Goal: Task Accomplishment & Management: Manage account settings

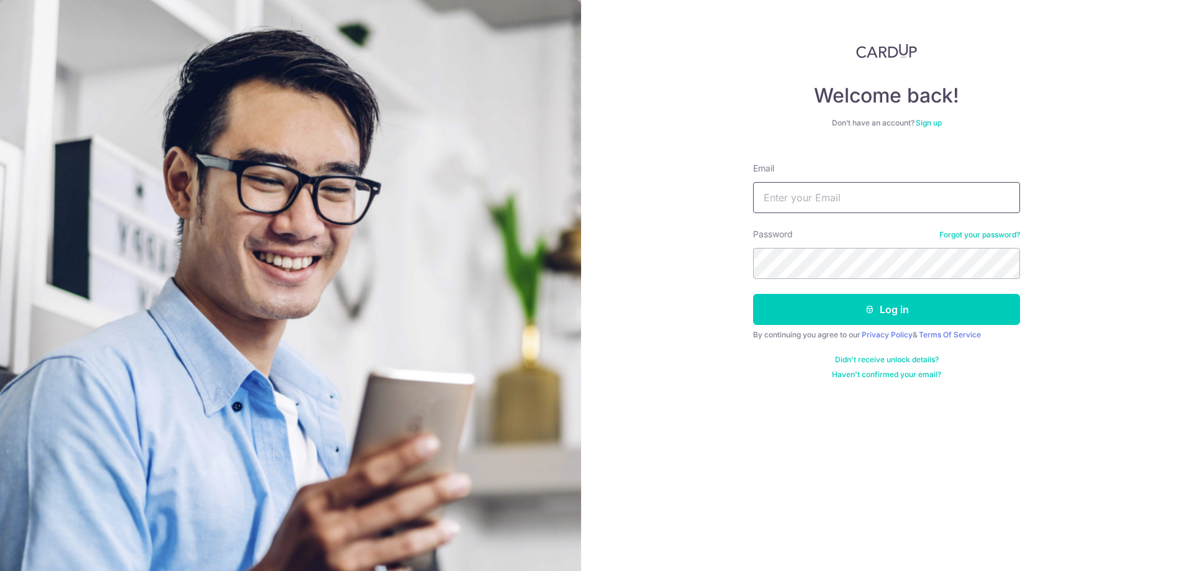
click at [799, 186] on input "Email" at bounding box center [886, 197] width 267 height 31
type input "[EMAIL_ADDRESS][DOMAIN_NAME]"
click at [874, 310] on icon "submit" at bounding box center [870, 309] width 10 height 10
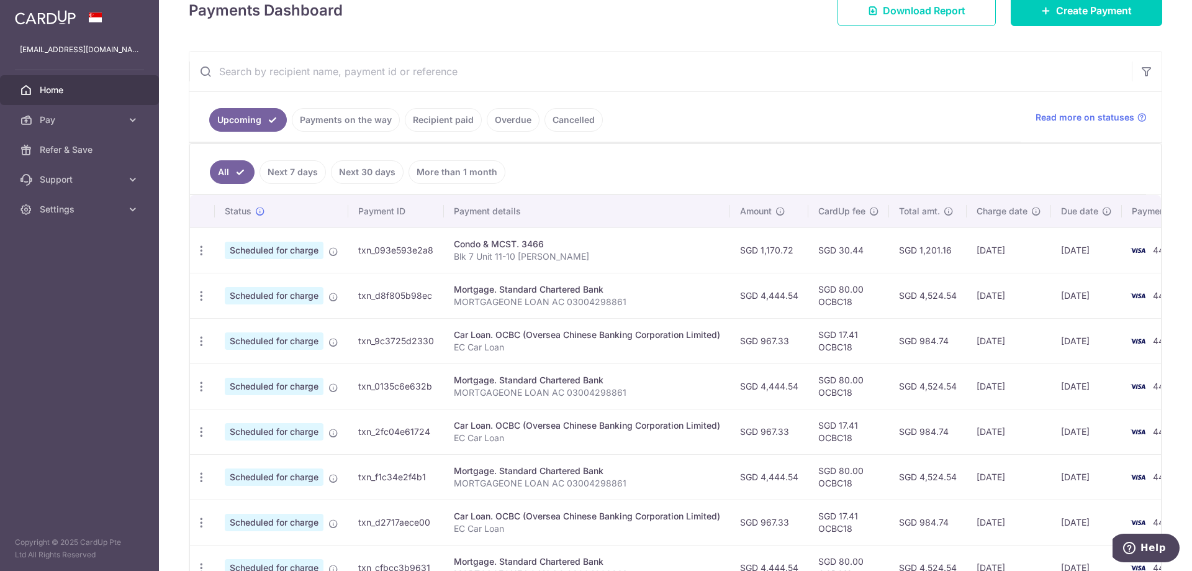
scroll to position [147, 0]
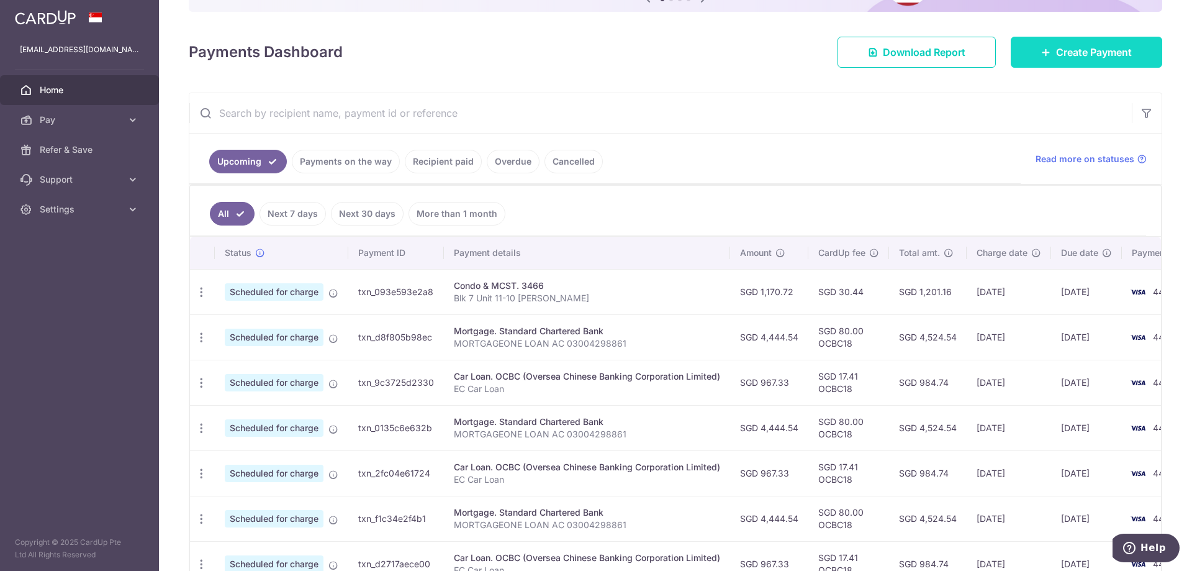
click at [1064, 50] on span "Create Payment" at bounding box center [1094, 52] width 76 height 15
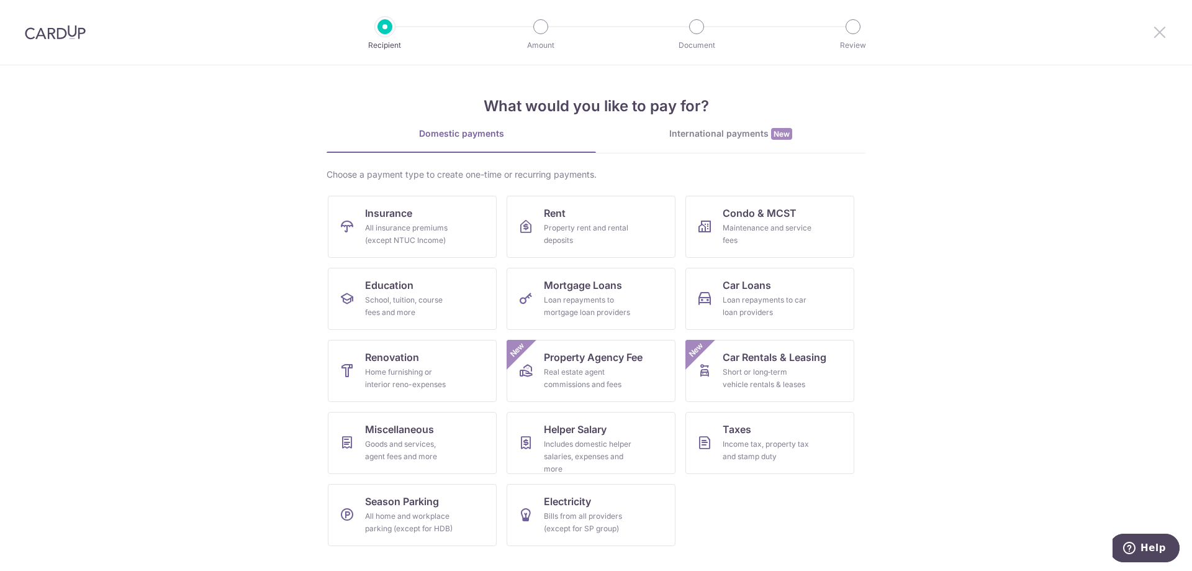
click at [1163, 33] on icon at bounding box center [1160, 32] width 15 height 16
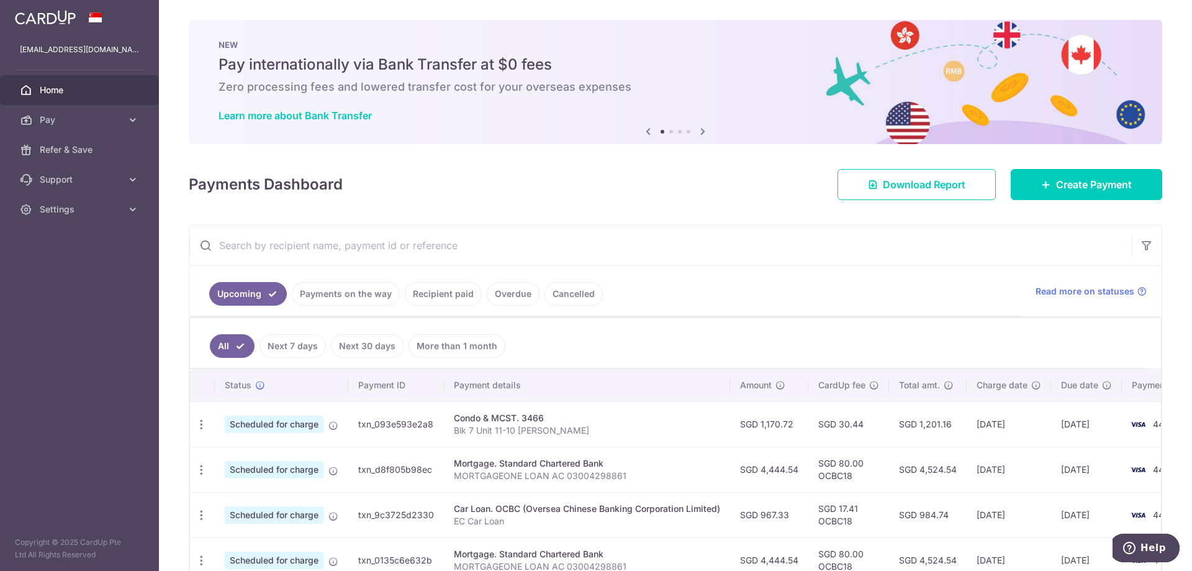
click at [57, 21] on img at bounding box center [45, 17] width 61 height 15
click at [65, 91] on span "Home" at bounding box center [81, 90] width 82 height 12
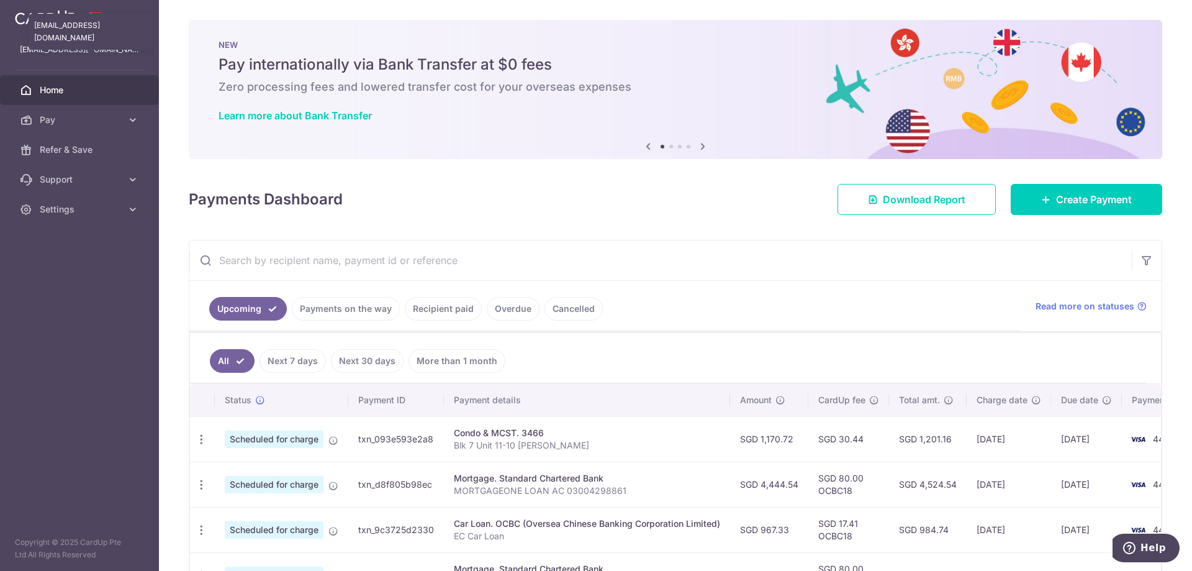
click at [93, 50] on p "eugenechng1@gmail.com" at bounding box center [79, 49] width 119 height 12
click at [131, 209] on icon at bounding box center [133, 209] width 12 height 12
click at [83, 273] on span "Logout" at bounding box center [81, 269] width 82 height 12
